Goal: Transaction & Acquisition: Subscribe to service/newsletter

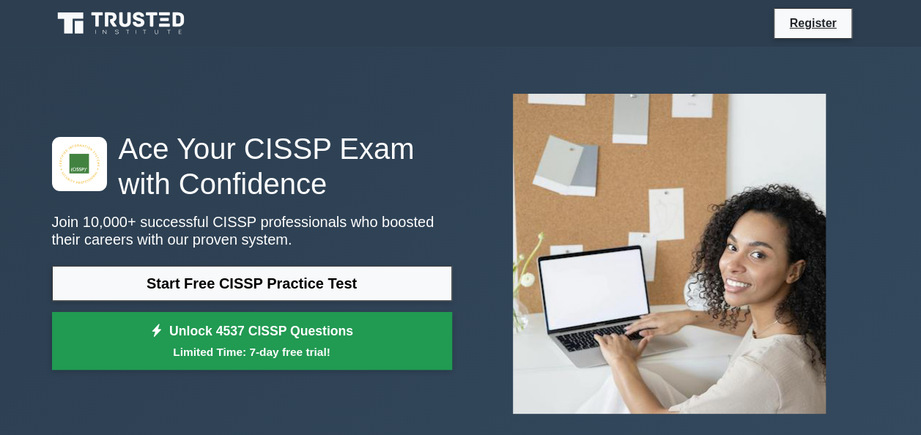
click at [319, 348] on small "Limited Time: 7-day free trial!" at bounding box center [251, 352] width 363 height 17
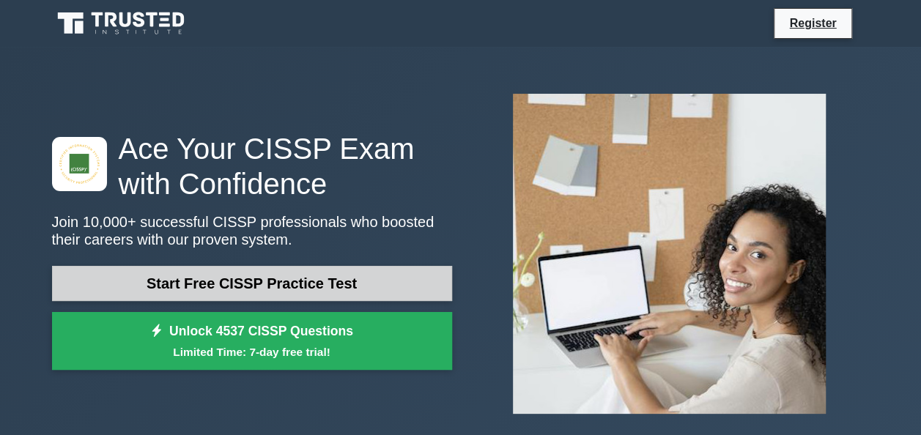
click at [312, 280] on link "Start Free CISSP Practice Test" at bounding box center [252, 283] width 400 height 35
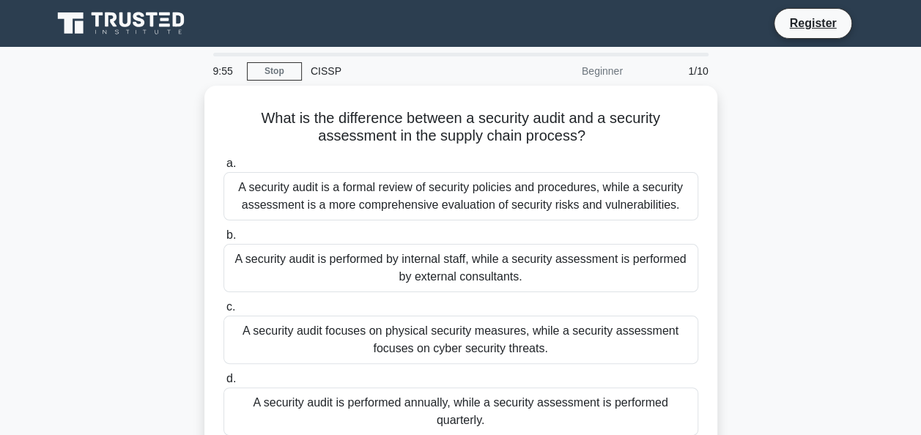
click at [915, 84] on main "9:55 Stop CISSP Beginner 1/10 What is the difference between a security audit a…" at bounding box center [460, 419] width 921 height 744
